Goal: Task Accomplishment & Management: Use online tool/utility

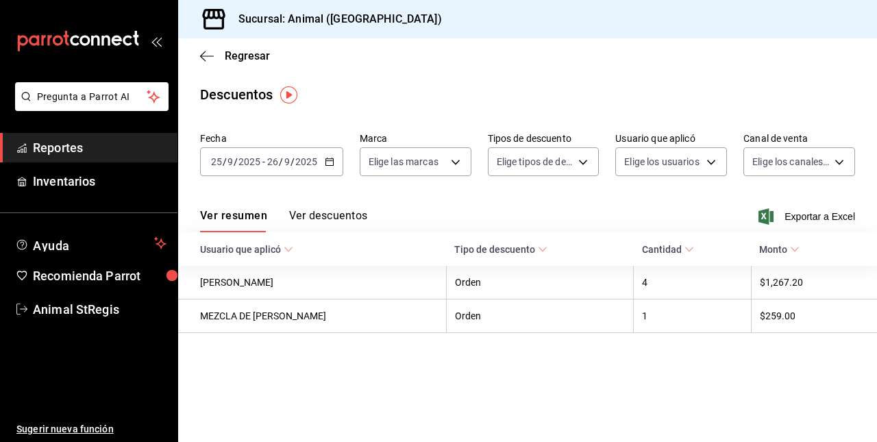
click at [212, 66] on div "Regresar" at bounding box center [527, 55] width 699 height 35
click at [203, 45] on div "Regresar" at bounding box center [527, 55] width 699 height 35
click at [203, 51] on icon "button" at bounding box center [207, 56] width 14 height 12
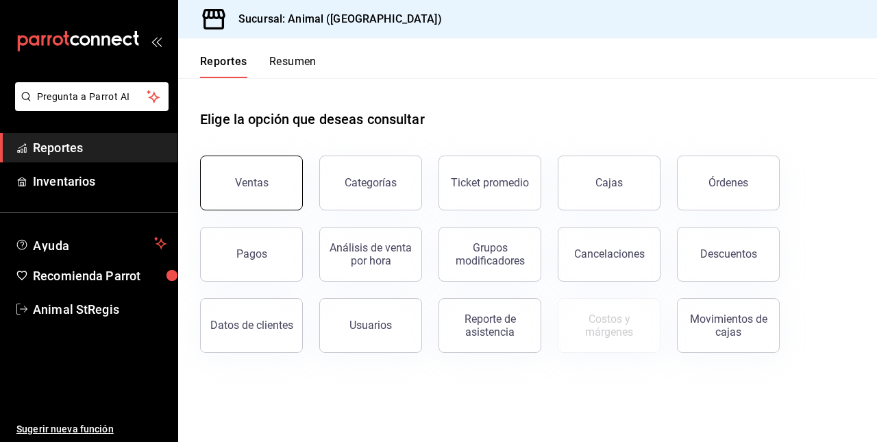
click at [259, 174] on button "Ventas" at bounding box center [251, 182] width 103 height 55
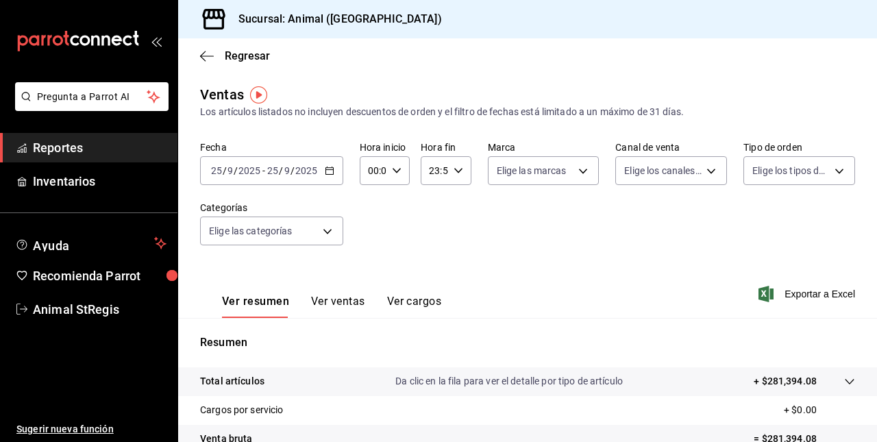
click at [329, 171] on icon "button" at bounding box center [330, 171] width 10 height 10
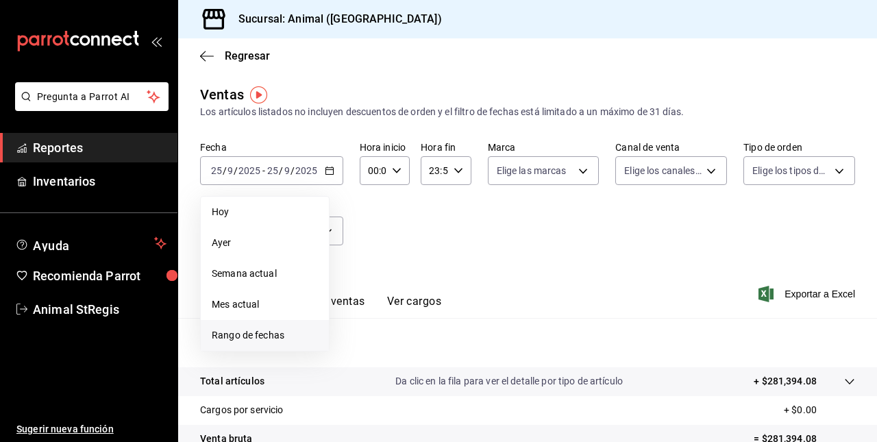
click at [264, 334] on span "Rango de fechas" at bounding box center [265, 335] width 106 height 14
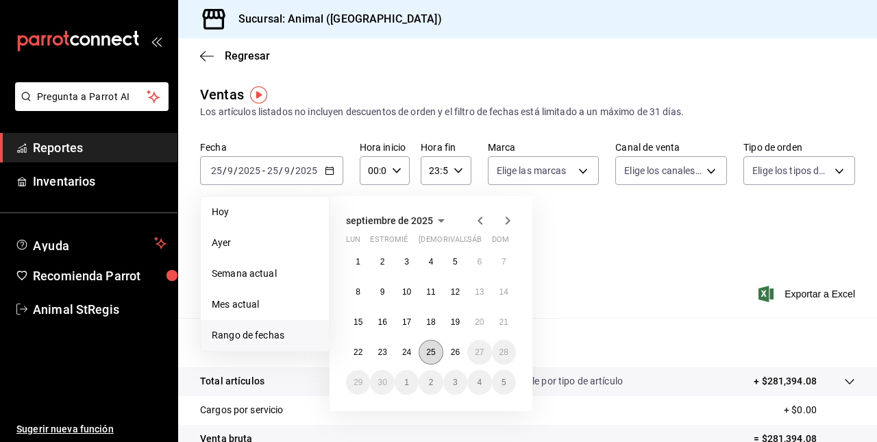
click at [434, 354] on abbr "25" at bounding box center [430, 352] width 9 height 10
click at [455, 353] on abbr "26" at bounding box center [455, 352] width 9 height 10
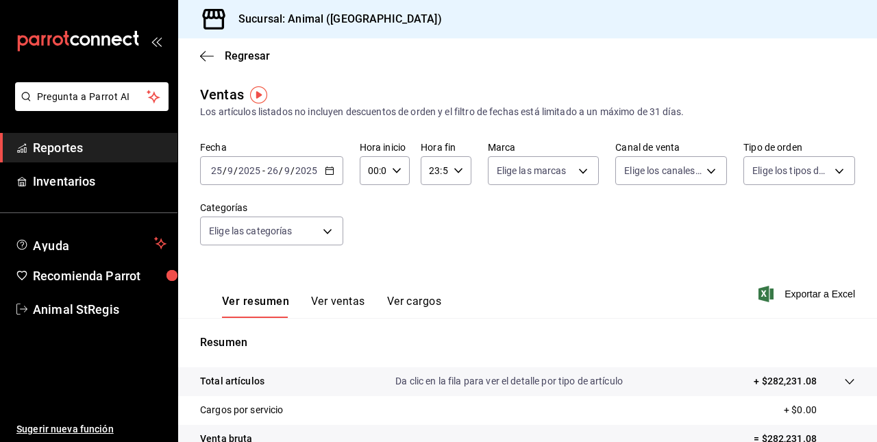
click at [396, 164] on div "00:00 Hora inicio" at bounding box center [385, 170] width 50 height 29
click at [371, 257] on span "05" at bounding box center [370, 257] width 3 height 11
type input "05:00"
click at [455, 176] on div at bounding box center [438, 221] width 877 height 442
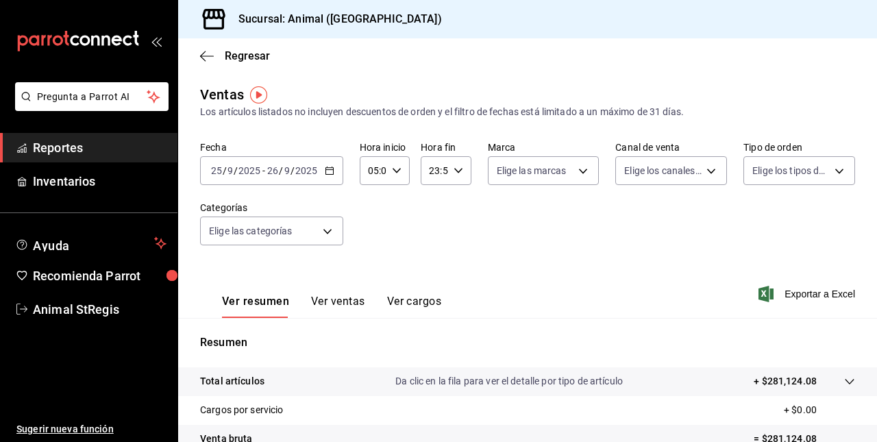
click at [453, 171] on \(Stroke\) "button" at bounding box center [457, 170] width 8 height 5
click at [428, 269] on button "05" at bounding box center [430, 277] width 19 height 27
click at [453, 211] on button "00" at bounding box center [455, 205] width 19 height 27
type input "05:00"
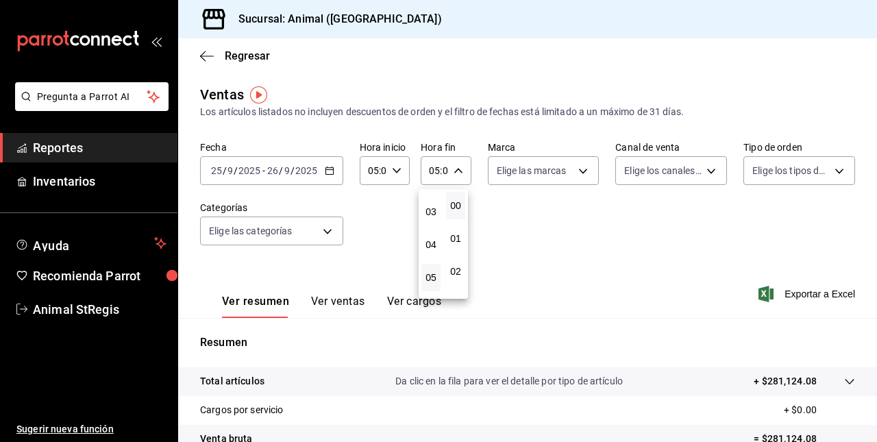
click at [578, 168] on div at bounding box center [438, 221] width 877 height 442
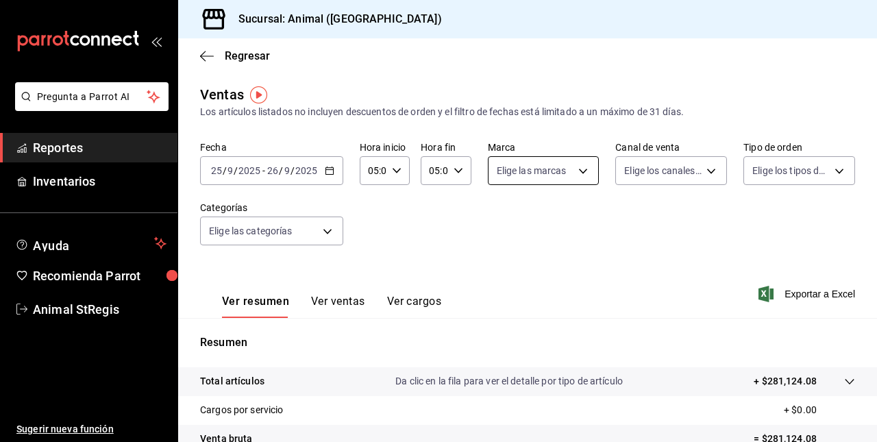
click at [575, 183] on body "Pregunta a Parrot AI Reportes Inventarios Ayuda Recomienda Parrot Animal StRegi…" at bounding box center [438, 221] width 877 height 442
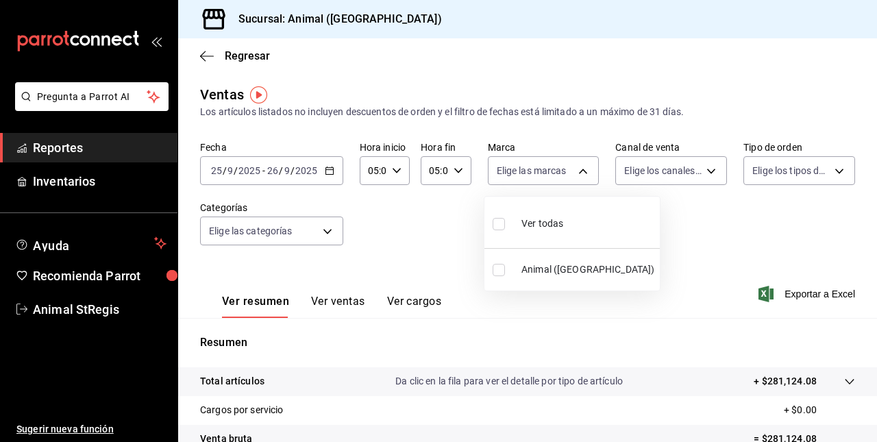
click at [555, 239] on li "Ver todas" at bounding box center [571, 222] width 175 height 40
type input "3f39fcdc-c8c4-4fff-883a-47b345d9391c"
checkbox input "true"
click at [701, 171] on div at bounding box center [438, 221] width 877 height 442
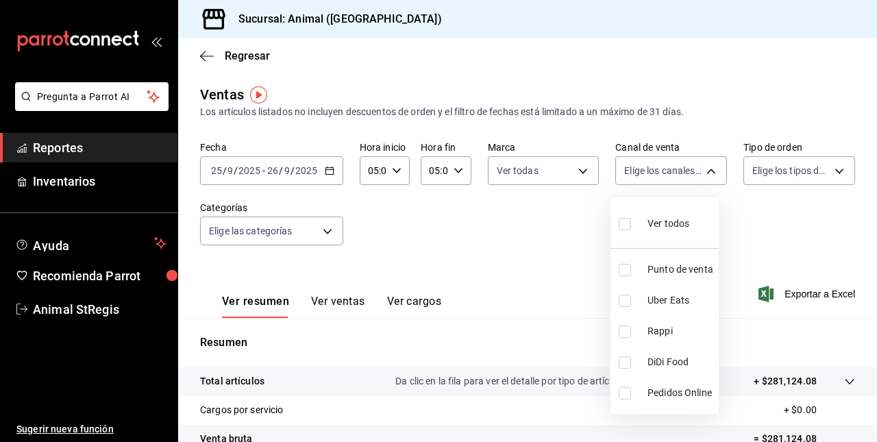
click at [701, 171] on body "Pregunta a Parrot AI Reportes Inventarios Ayuda Recomienda Parrot Animal StRegi…" at bounding box center [438, 221] width 877 height 442
click at [675, 221] on span "Ver todos" at bounding box center [668, 223] width 42 height 14
type input "PARROT,UBER_EATS,RAPPI,DIDI_FOOD,ONLINE"
checkbox input "true"
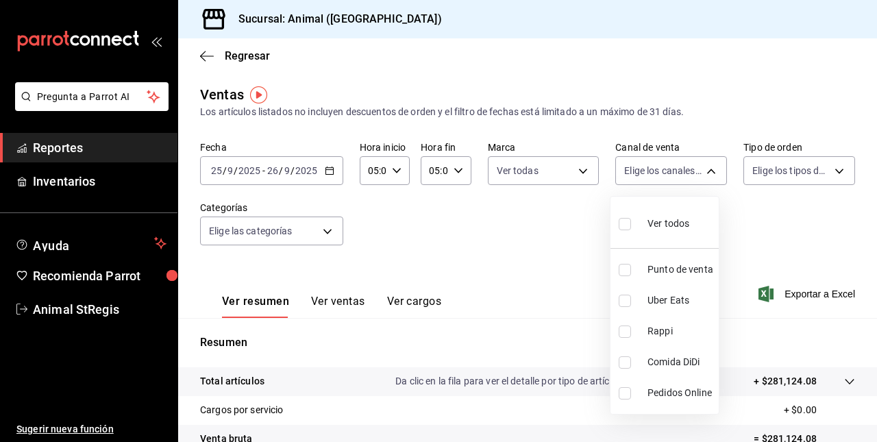
checkbox input "true"
click at [825, 176] on div at bounding box center [438, 221] width 877 height 442
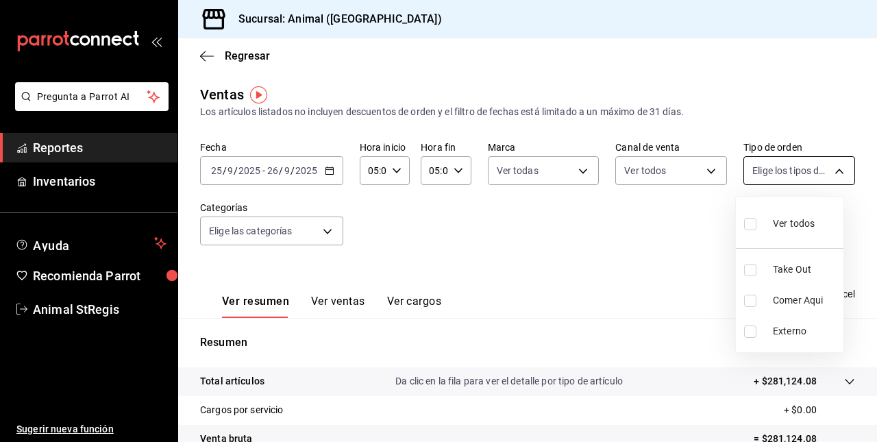
click at [831, 173] on body "Pregunta a Parrot AI Reportes Inventarios Ayuda Recomienda Parrot Animal StRegi…" at bounding box center [438, 221] width 877 height 442
click at [790, 223] on span "Ver todos" at bounding box center [794, 223] width 42 height 14
type input "3f245141-8cb2-4099-bf0f-bc16ed99609a,be50bec9-a7ef-41cc-9154-7015b9ad380c,EXTER…"
checkbox input "true"
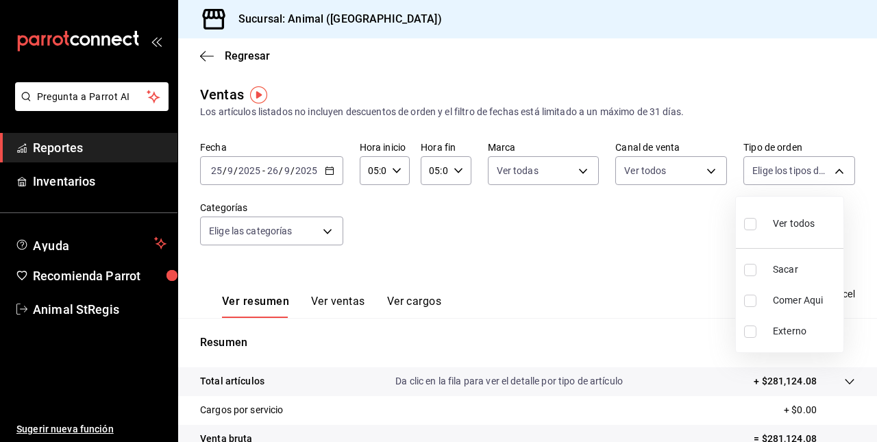
checkbox input "true"
click at [330, 231] on div at bounding box center [438, 221] width 877 height 442
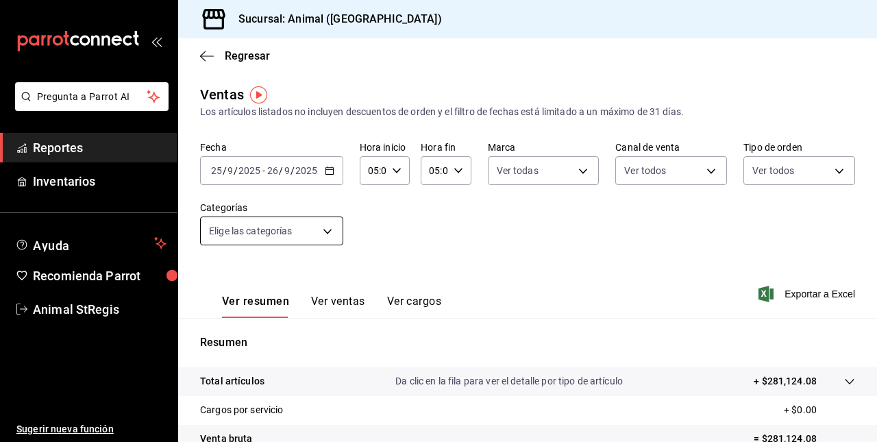
click at [329, 231] on body "Pregunta a Parrot AI Reportes Inventarios Ayuda Recomienda Parrot Animal StRegi…" at bounding box center [438, 221] width 877 height 442
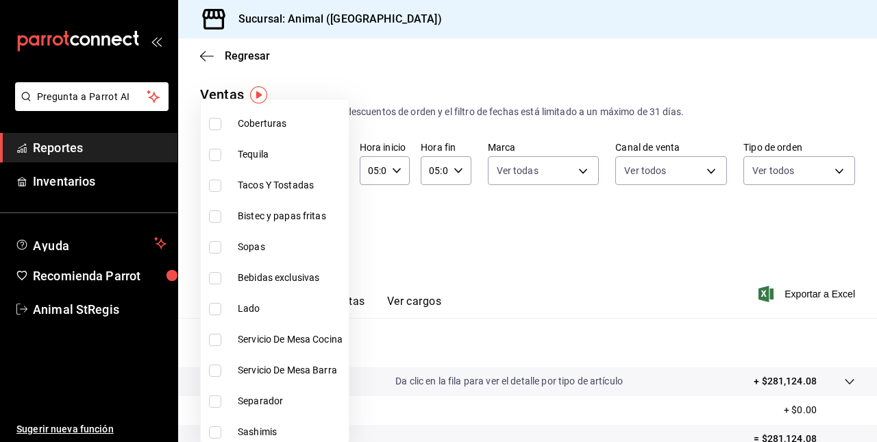
scroll to position [194, 0]
click at [239, 240] on span "Sopas" at bounding box center [290, 246] width 105 height 14
type input "de2f3f9e-9724-4559-b0fe-b584d440113e"
checkbox input "true"
click at [225, 207] on li "Bistec y papas fritas" at bounding box center [275, 215] width 148 height 31
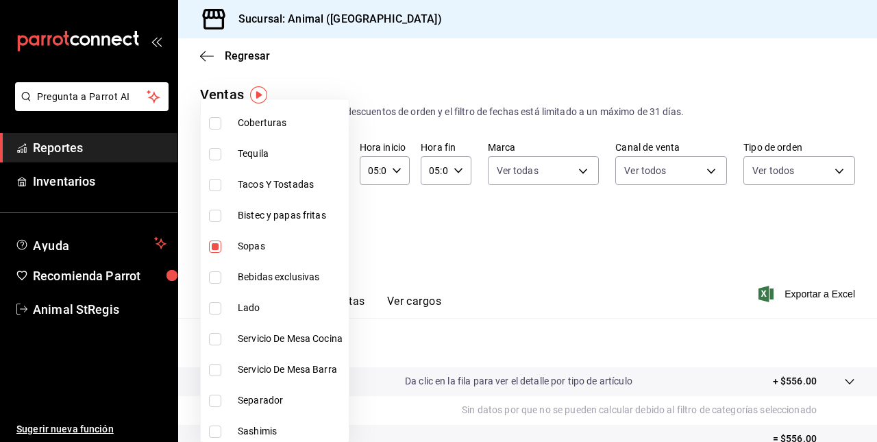
type input "de2f3f9e-9724-4559-b0fe-b584d440113e,c0133aaa-4126-4740-a95b-50edb015e131"
checkbox input "true"
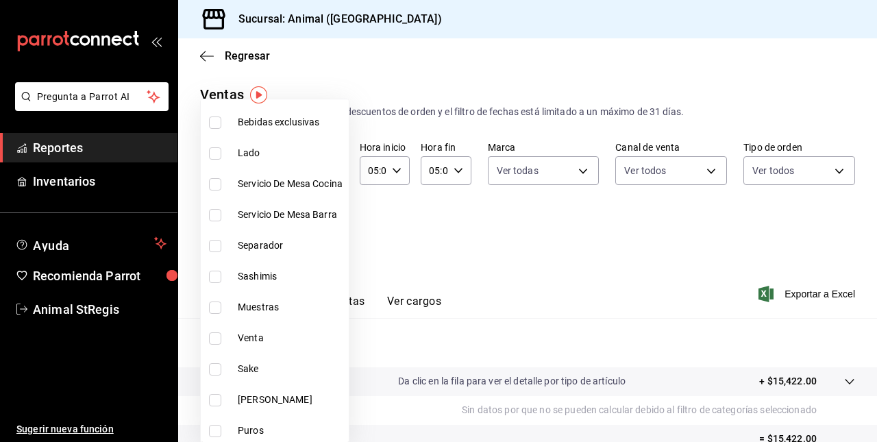
scroll to position [349, 0]
click at [215, 278] on input "checkbox" at bounding box center [215, 276] width 12 height 12
checkbox input "true"
type input "de2f3f9e-9724-4559-b0fe-b584d440113e,c0133aaa-4126-4740-a95b-50edb015e131,d0a14…"
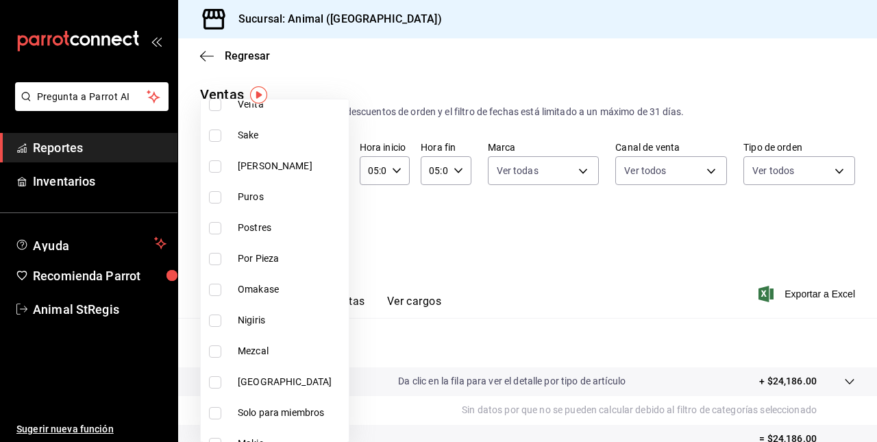
click at [212, 225] on input "checkbox" at bounding box center [215, 228] width 12 height 12
checkbox input "true"
type input "de2f3f9e-9724-4559-b0fe-b584d440113e,c0133aaa-4126-4740-a95b-50edb015e131,d0a14…"
click at [212, 260] on input "checkbox" at bounding box center [215, 259] width 12 height 12
checkbox input "true"
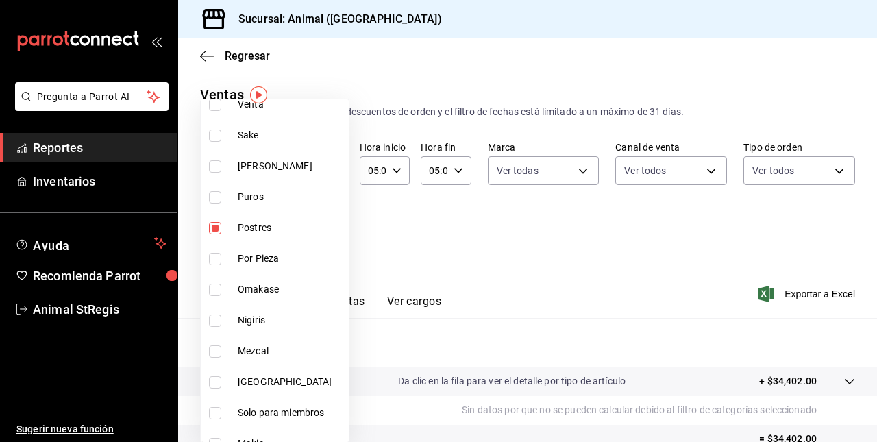
type input "de2f3f9e-9724-4559-b0fe-b584d440113e,c0133aaa-4126-4740-a95b-50edb015e131,d0a14…"
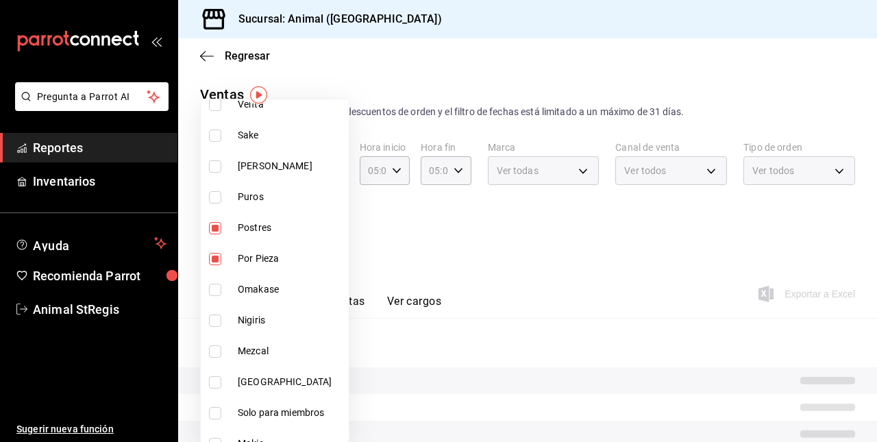
click at [214, 287] on input "checkbox" at bounding box center [215, 290] width 12 height 12
checkbox input "true"
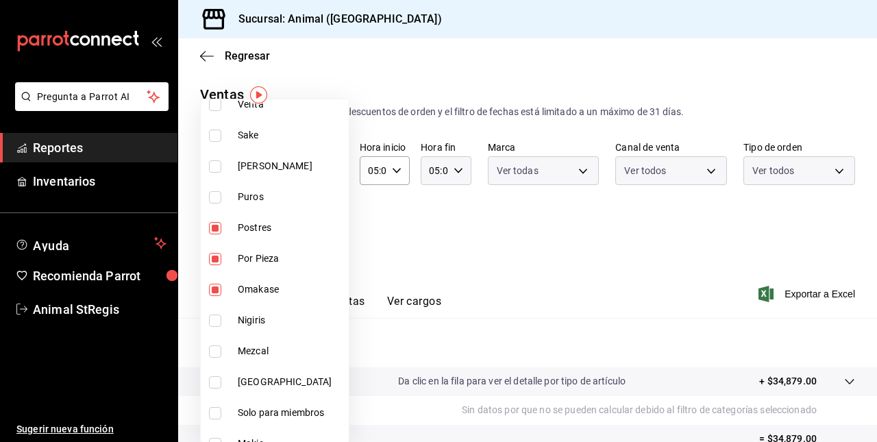
type input "de2f3f9e-9724-4559-b0fe-b584d440113e,c0133aaa-4126-4740-a95b-50edb015e131,d0a14…"
click at [214, 325] on input "checkbox" at bounding box center [215, 320] width 12 height 12
checkbox input "true"
type input "de2f3f9e-9724-4559-b0fe-b584d440113e,c0133aaa-4126-4740-a95b-50edb015e131,d0a14…"
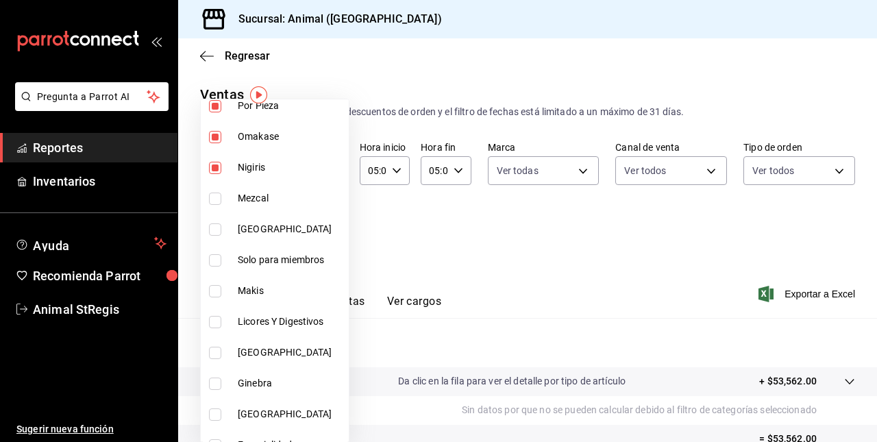
scroll to position [736, 0]
click at [214, 256] on input "checkbox" at bounding box center [215, 259] width 12 height 12
checkbox input "true"
type input "de2f3f9e-9724-4559-b0fe-b584d440113e,c0133aaa-4126-4740-a95b-50edb015e131,d0a14…"
click at [215, 288] on input "checkbox" at bounding box center [215, 290] width 12 height 12
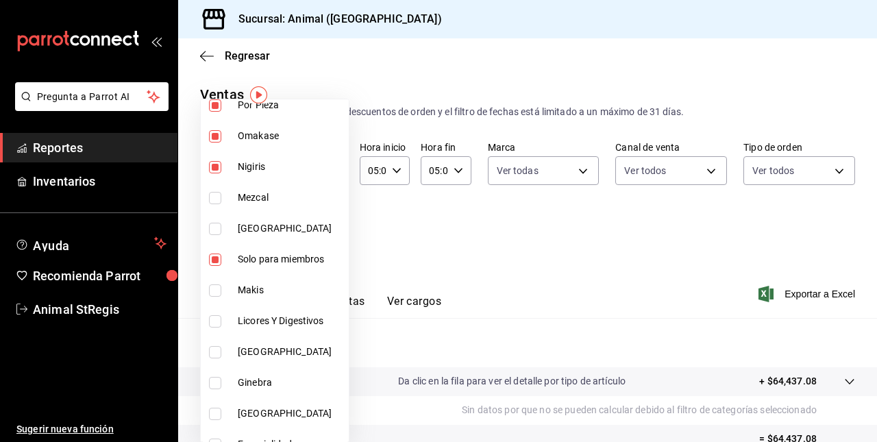
checkbox input "true"
type input "de2f3f9e-9724-4559-b0fe-b584d440113e,c0133aaa-4126-4740-a95b-50edb015e131,d0a14…"
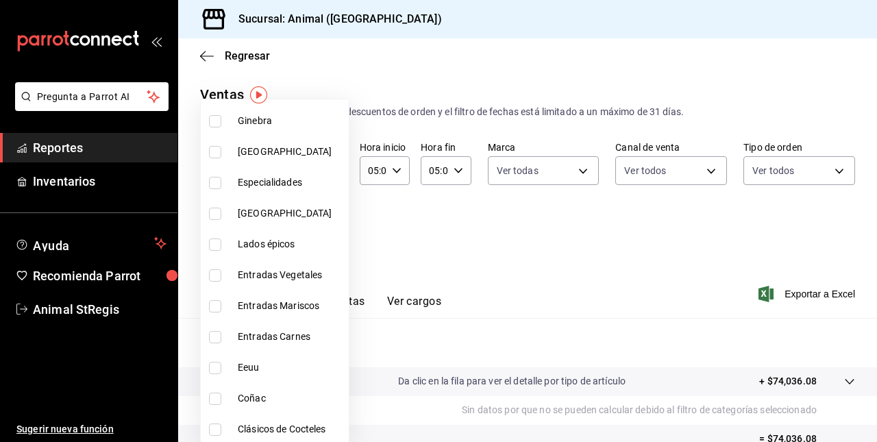
scroll to position [997, 0]
click at [212, 186] on input "checkbox" at bounding box center [215, 183] width 12 height 12
checkbox input "true"
type input "de2f3f9e-9724-4559-b0fe-b584d440113e,c0133aaa-4126-4740-a95b-50edb015e131,d0a14…"
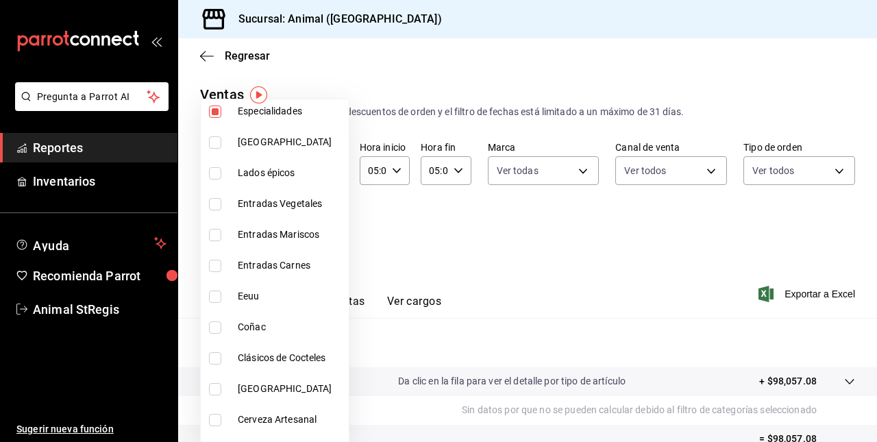
scroll to position [1089, 0]
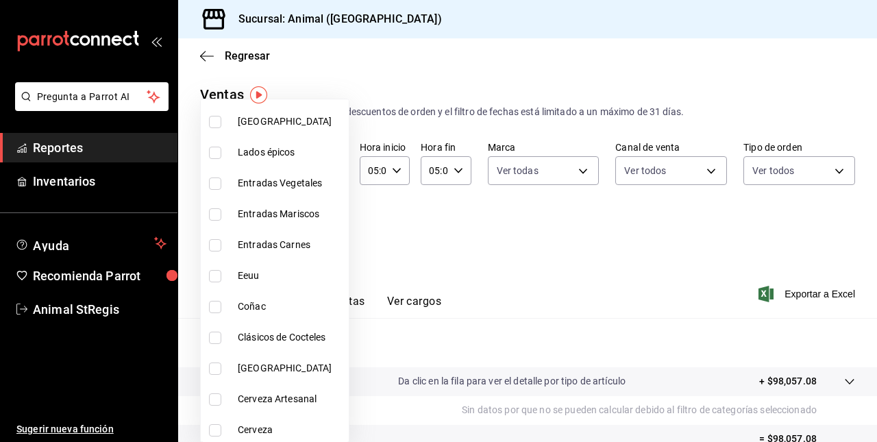
click at [213, 184] on input "checkbox" at bounding box center [215, 183] width 12 height 12
checkbox input "true"
type input "de2f3f9e-9724-4559-b0fe-b584d440113e,c0133aaa-4126-4740-a95b-50edb015e131,d0a14…"
click at [216, 215] on input "checkbox" at bounding box center [215, 214] width 12 height 12
checkbox input "true"
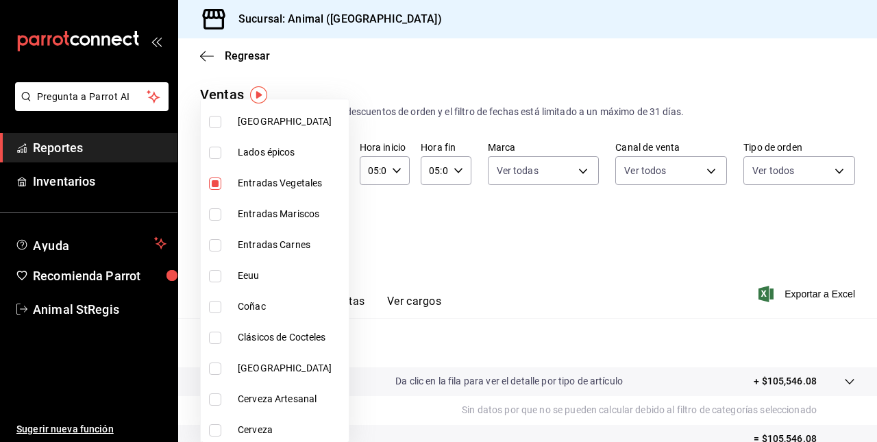
type input "de2f3f9e-9724-4559-b0fe-b584d440113e,c0133aaa-4126-4740-a95b-50edb015e131,d0a14…"
click at [213, 239] on input "checkbox" at bounding box center [215, 245] width 12 height 12
checkbox input "true"
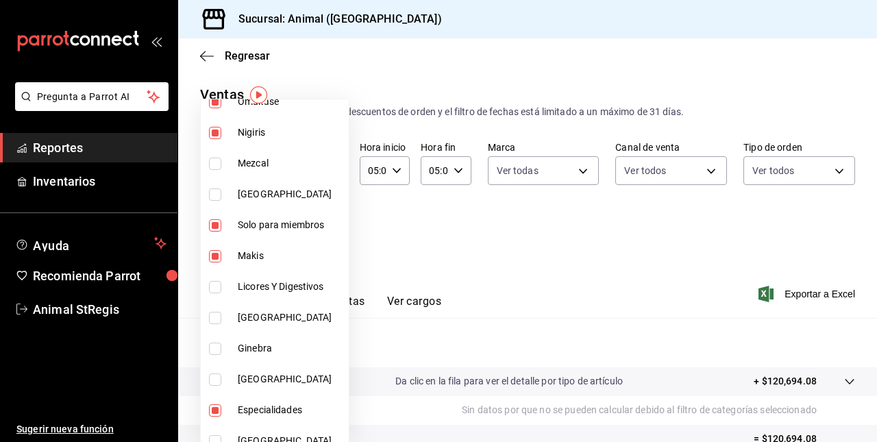
scroll to position [734, 0]
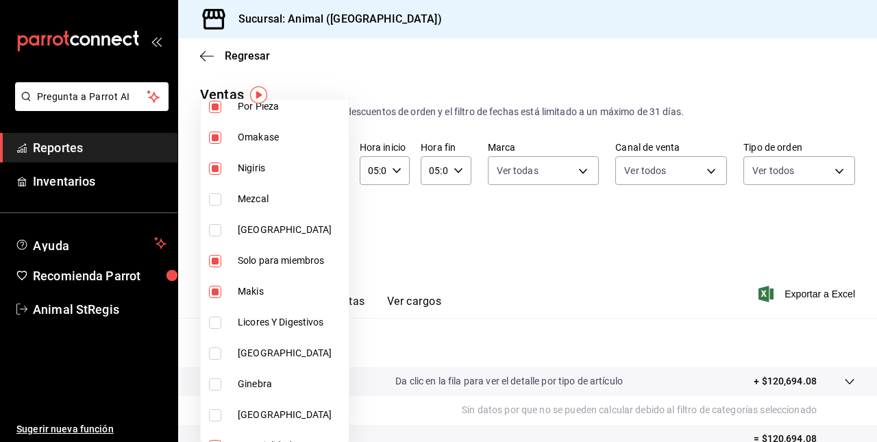
click at [577, 334] on div at bounding box center [438, 221] width 877 height 442
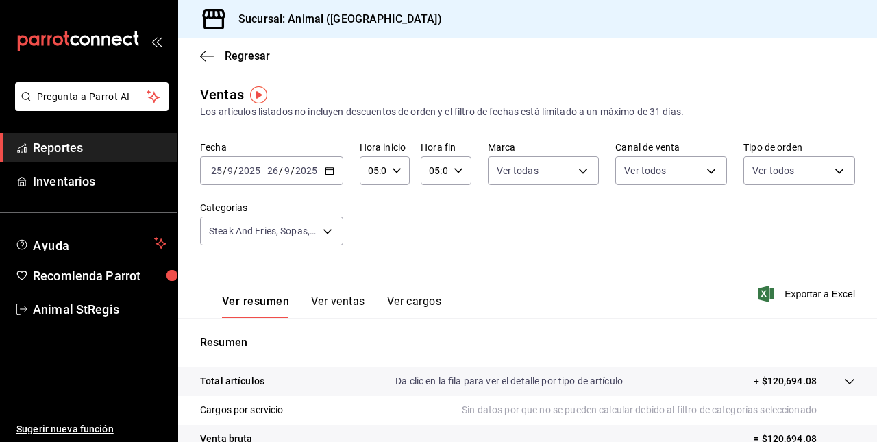
click at [700, 247] on div "Fecha [DATE] [DATE] - [DATE] [DATE] Hora inicio 05:00 Hora inicio Hora fin 05:0…" at bounding box center [527, 201] width 655 height 121
click at [786, 296] on font "Exportar a Excel" at bounding box center [819, 293] width 71 height 11
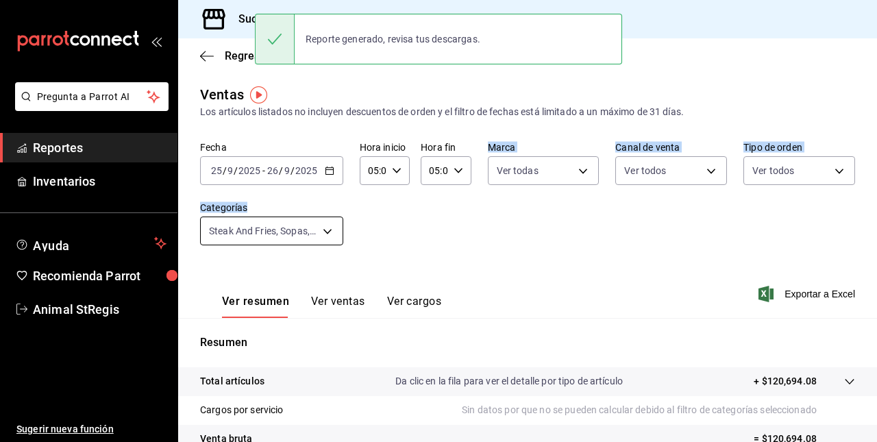
drag, startPoint x: 469, startPoint y: 222, endPoint x: 327, endPoint y: 231, distance: 142.8
click at [327, 231] on div "Fecha [DATE] [DATE] - [DATE] [DATE] Hora inicio 05:00 Hora inicio Hora fin 05:0…" at bounding box center [527, 201] width 655 height 121
click at [327, 231] on body "Pregunta a Parrot AI Reportes Inventarios Ayuda Recomienda Parrot Animal StRegi…" at bounding box center [438, 221] width 877 height 442
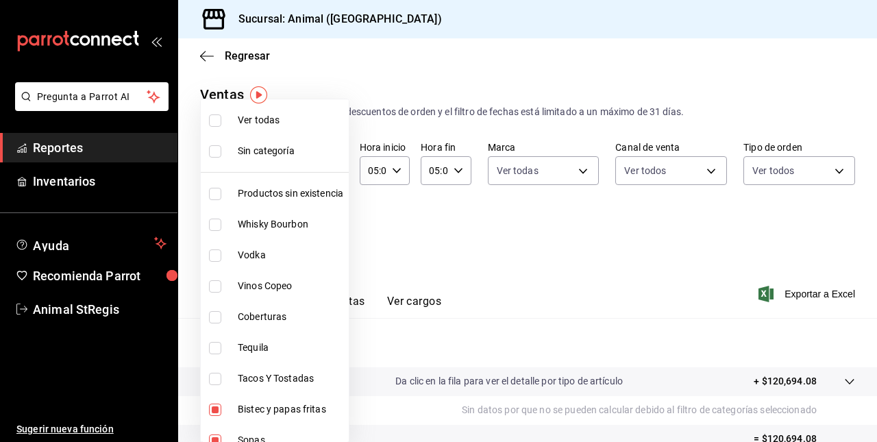
click at [400, 217] on div at bounding box center [438, 221] width 877 height 442
click at [327, 236] on body "Pregunta a Parrot AI Reportes Inventarios Ayuda Recomienda Parrot Animal StRegi…" at bounding box center [438, 221] width 877 height 442
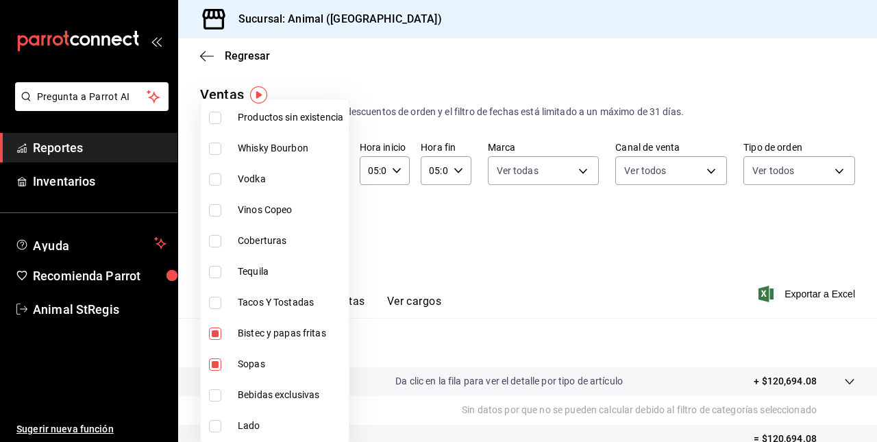
scroll to position [77, 0]
click at [249, 295] on span "Tacos Y Tostadas" at bounding box center [290, 302] width 105 height 14
type input "de2f3f9e-9724-4559-b0fe-b584d440113e,c0133aaa-4126-4740-a95b-50edb015e131,d0a14…"
checkbox input "true"
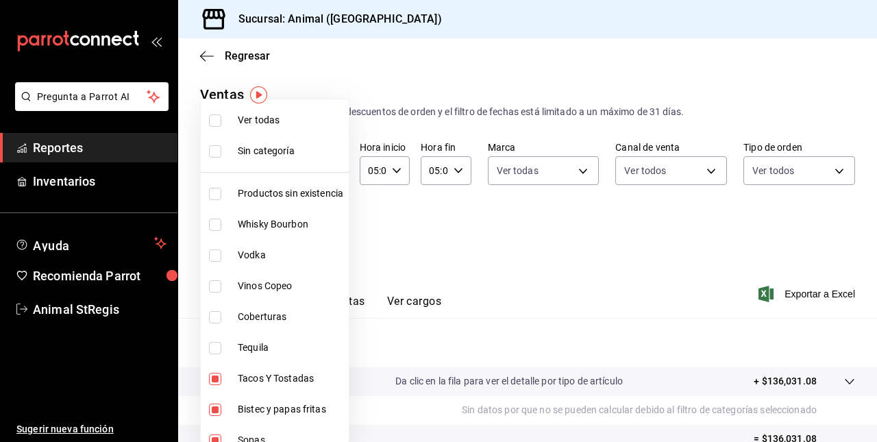
click at [242, 122] on span "Ver todas" at bounding box center [290, 120] width 105 height 14
type input "ab590da7-d0c4-47a8-ac4f-44aecaaca930,928f1d8c-49b4-4cad-a5c8-35f7885dcb7c,2440b…"
checkbox input "true"
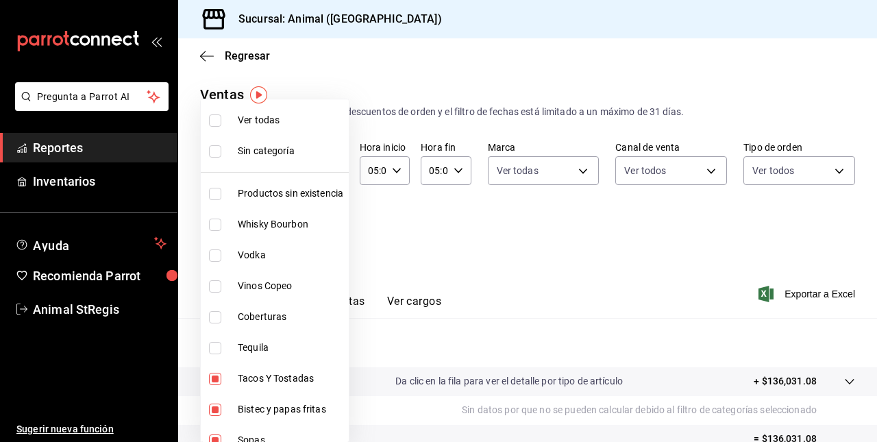
checkbox input "true"
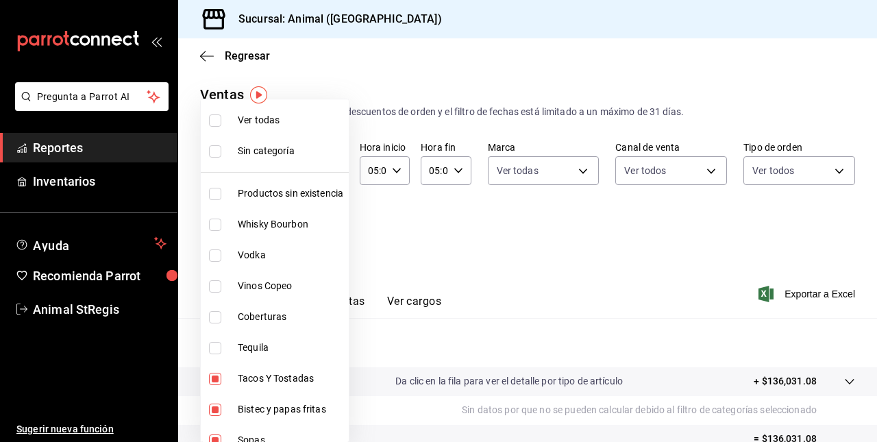
checkbox input "true"
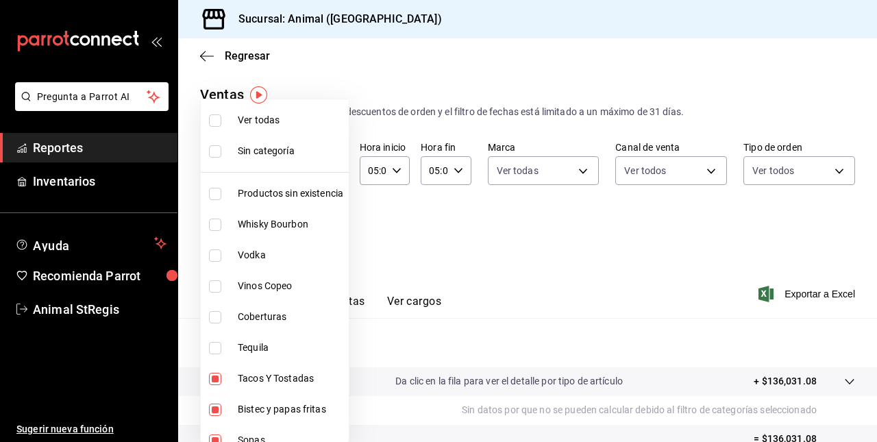
checkbox input "true"
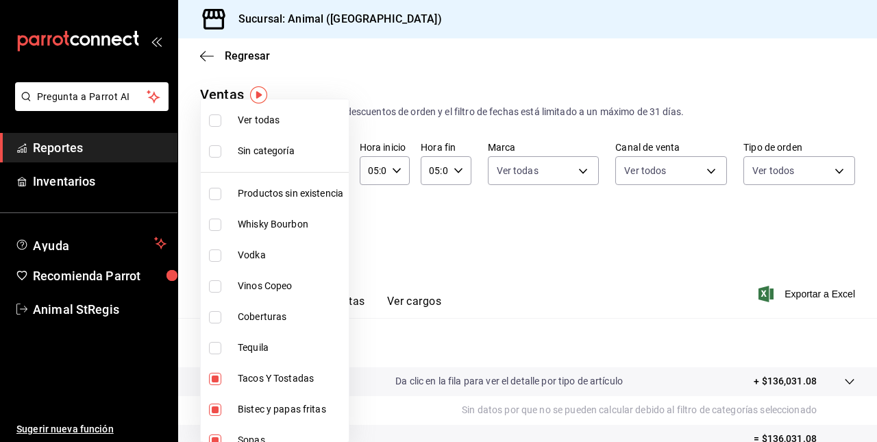
checkbox input "true"
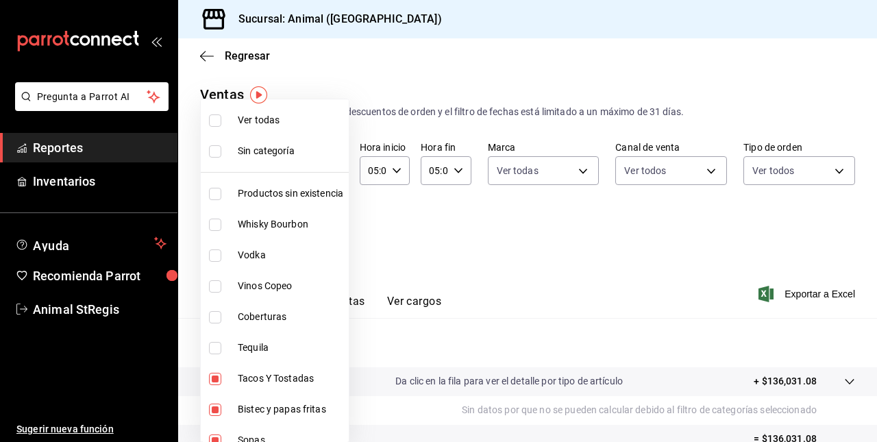
checkbox input "true"
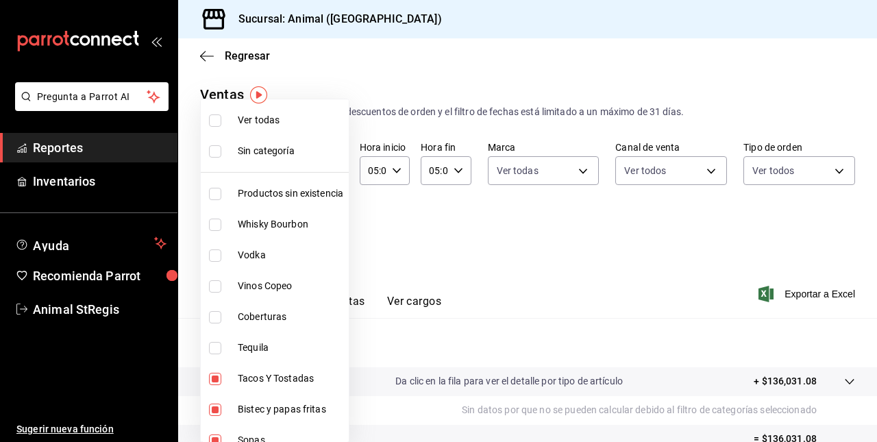
checkbox input "true"
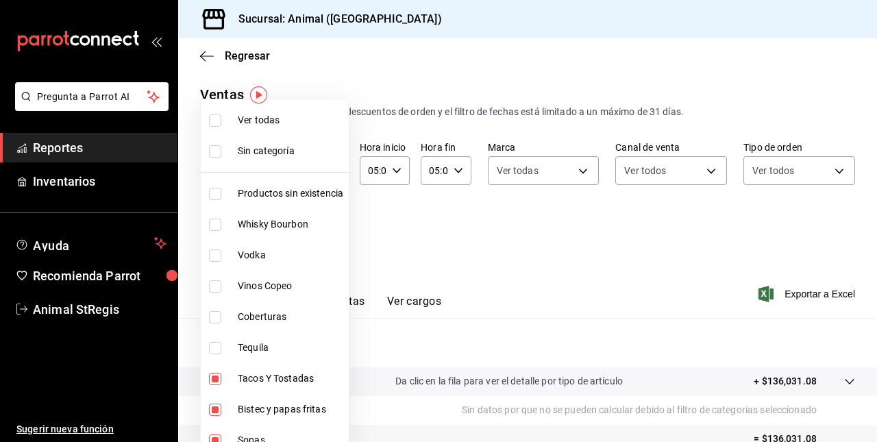
checkbox input "true"
click at [242, 122] on span "Ver todas" at bounding box center [290, 120] width 105 height 14
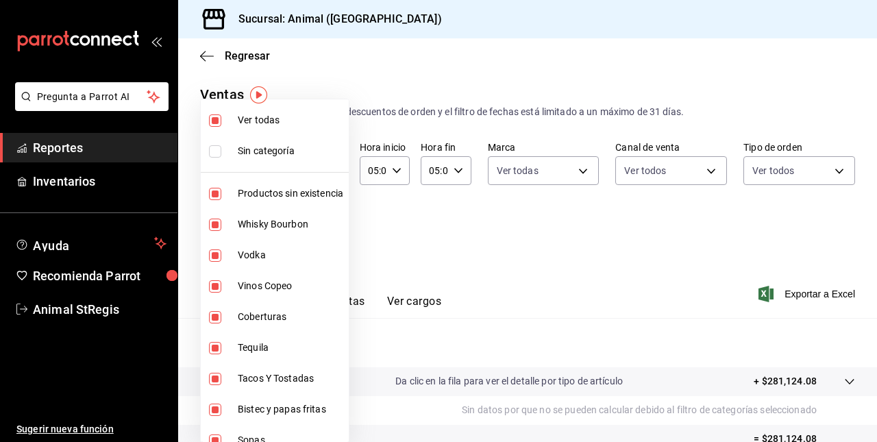
checkbox input "false"
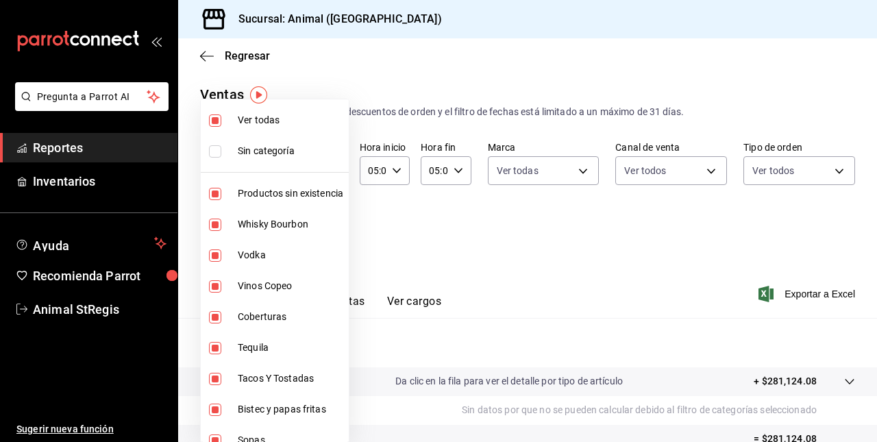
checkbox input "false"
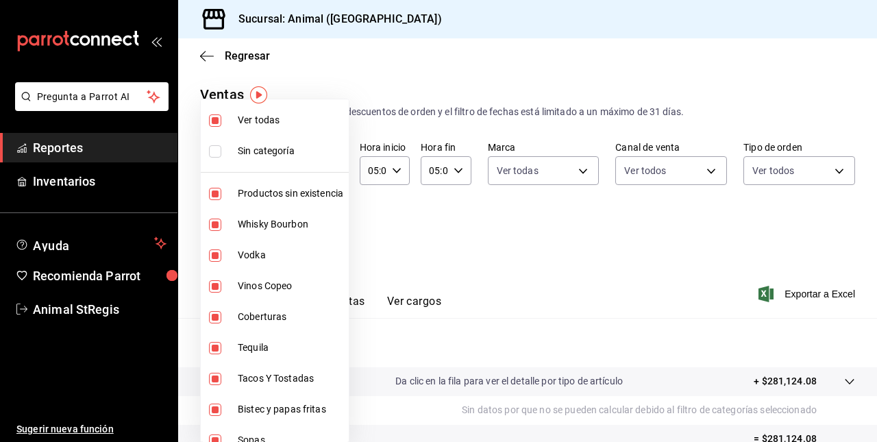
checkbox input "false"
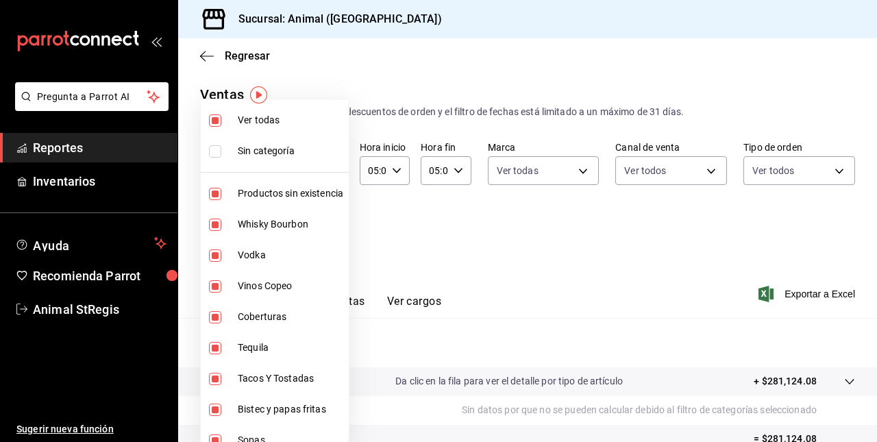
checkbox input "false"
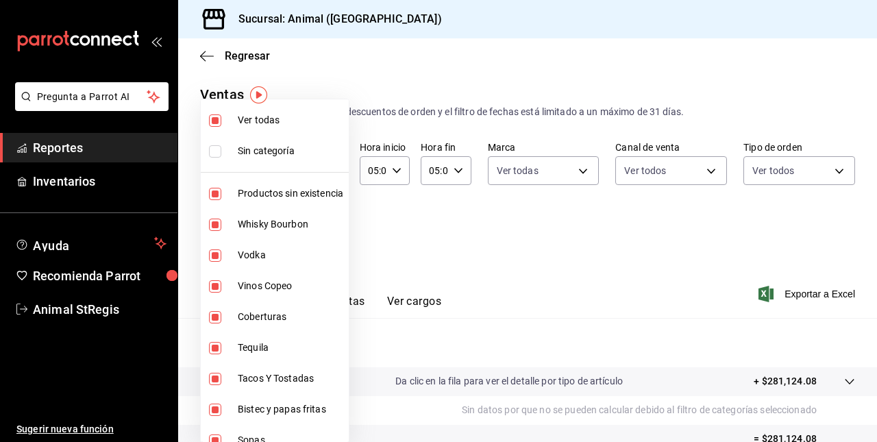
checkbox input "false"
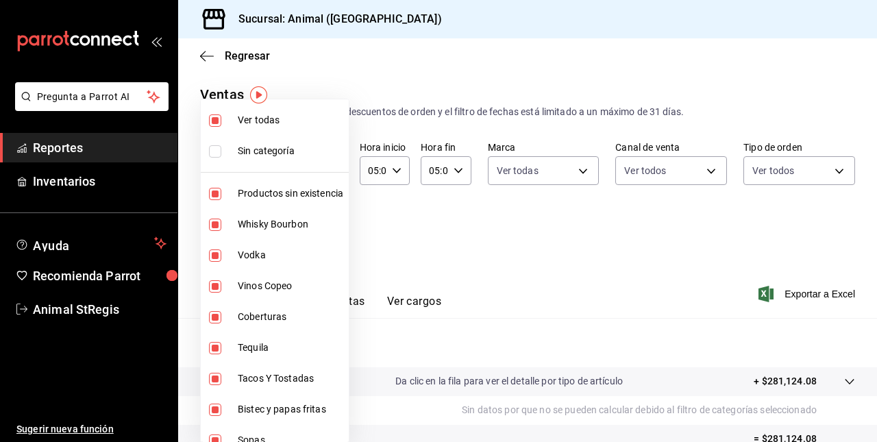
checkbox input "false"
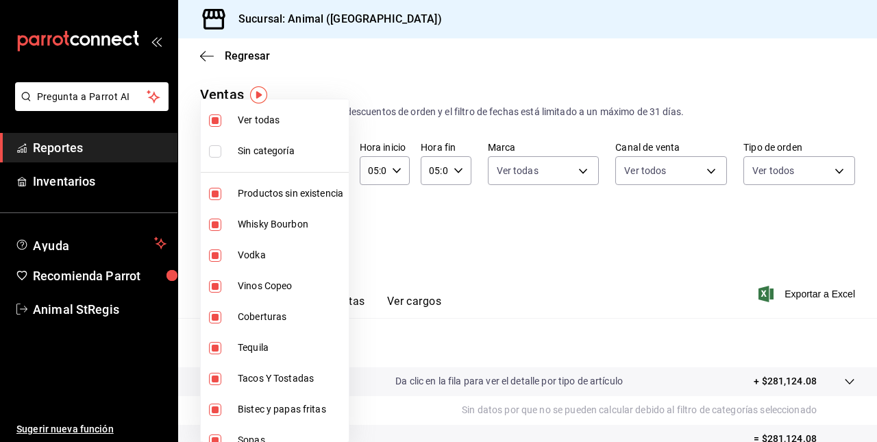
checkbox input "false"
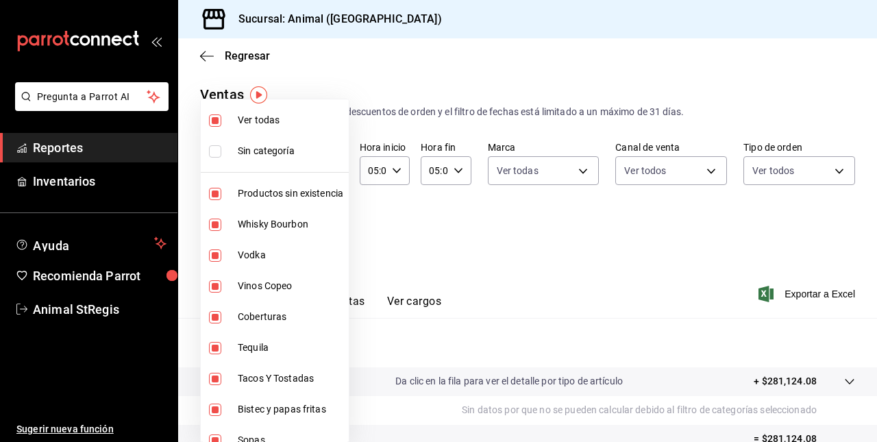
checkbox input "false"
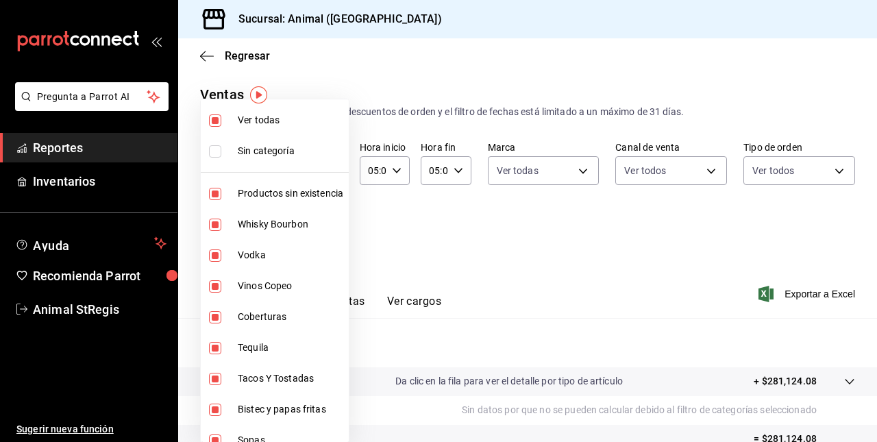
checkbox input "false"
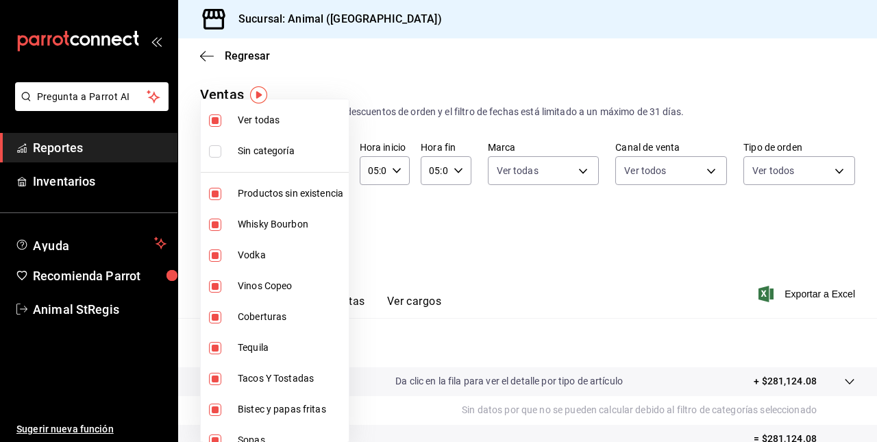
checkbox input "false"
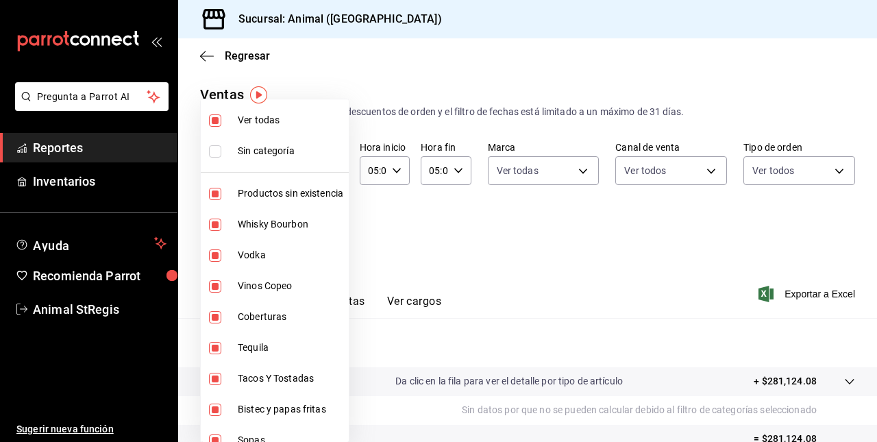
checkbox input "false"
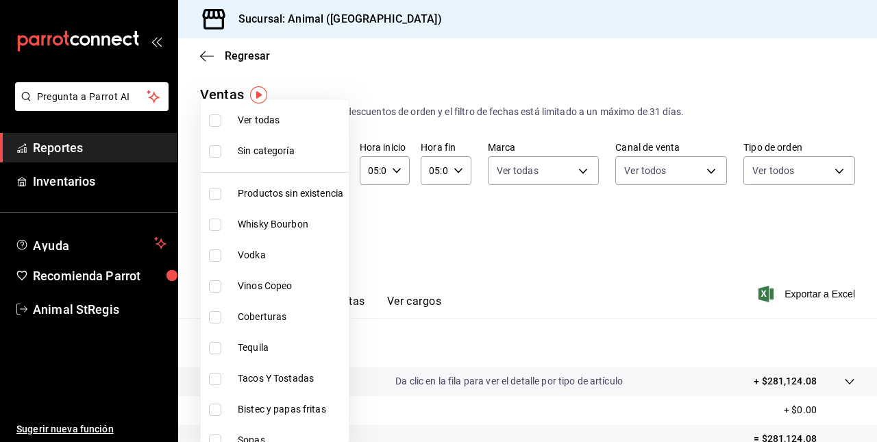
click at [266, 377] on span "Tacos Y Tostadas" at bounding box center [290, 378] width 105 height 14
type input "478caa61-5a17-4377-88e5-25c797c8acb8"
checkbox input "true"
click at [793, 297] on div at bounding box center [438, 221] width 877 height 442
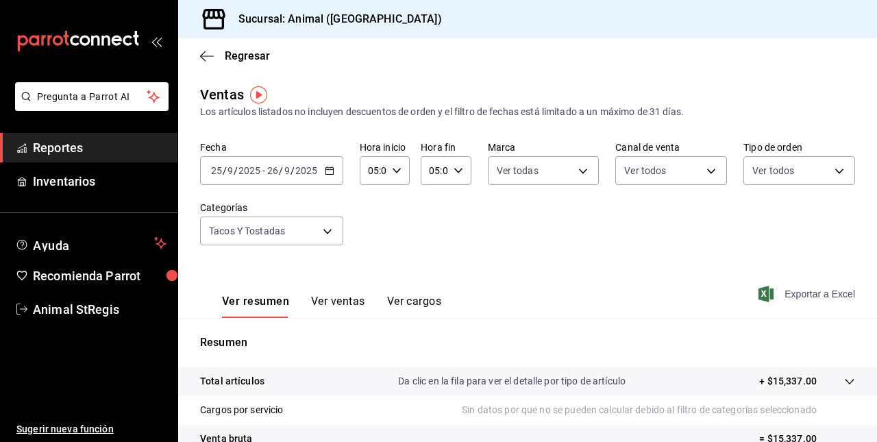
click at [788, 287] on span "Exportar a Excel" at bounding box center [808, 294] width 94 height 16
